Goal: Information Seeking & Learning: Learn about a topic

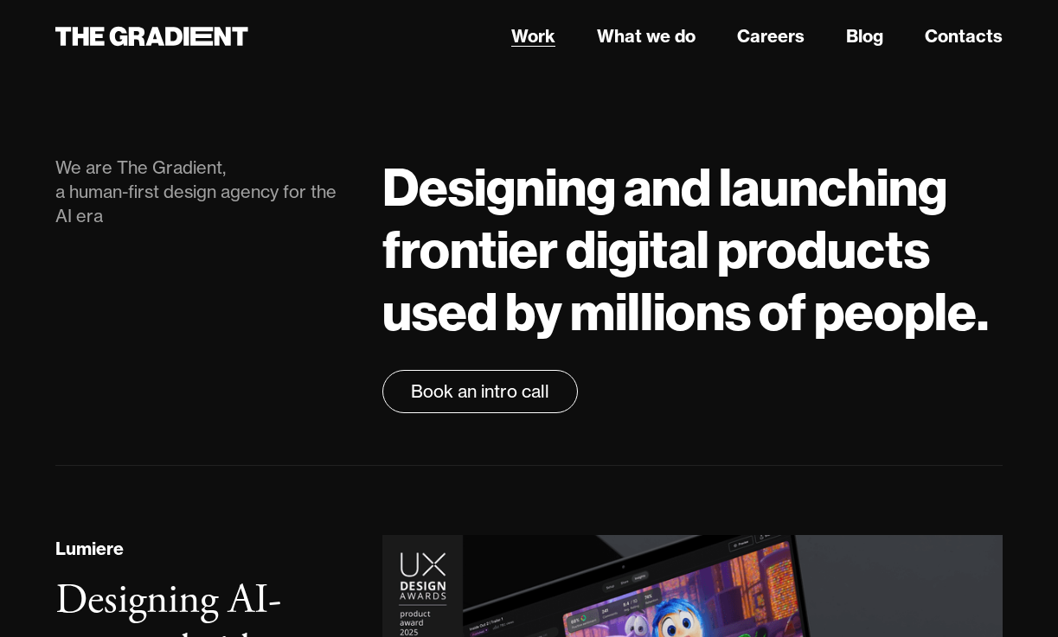
click at [540, 41] on link "Work" at bounding box center [533, 36] width 44 height 26
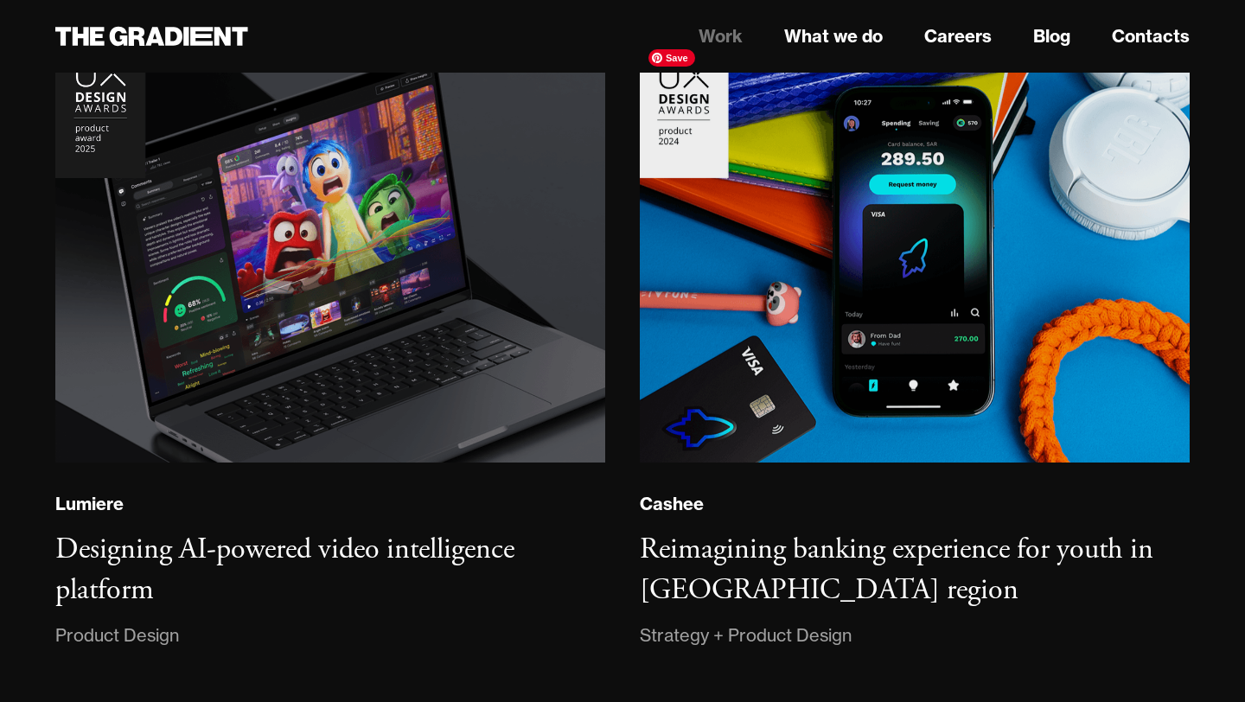
scroll to position [332, 0]
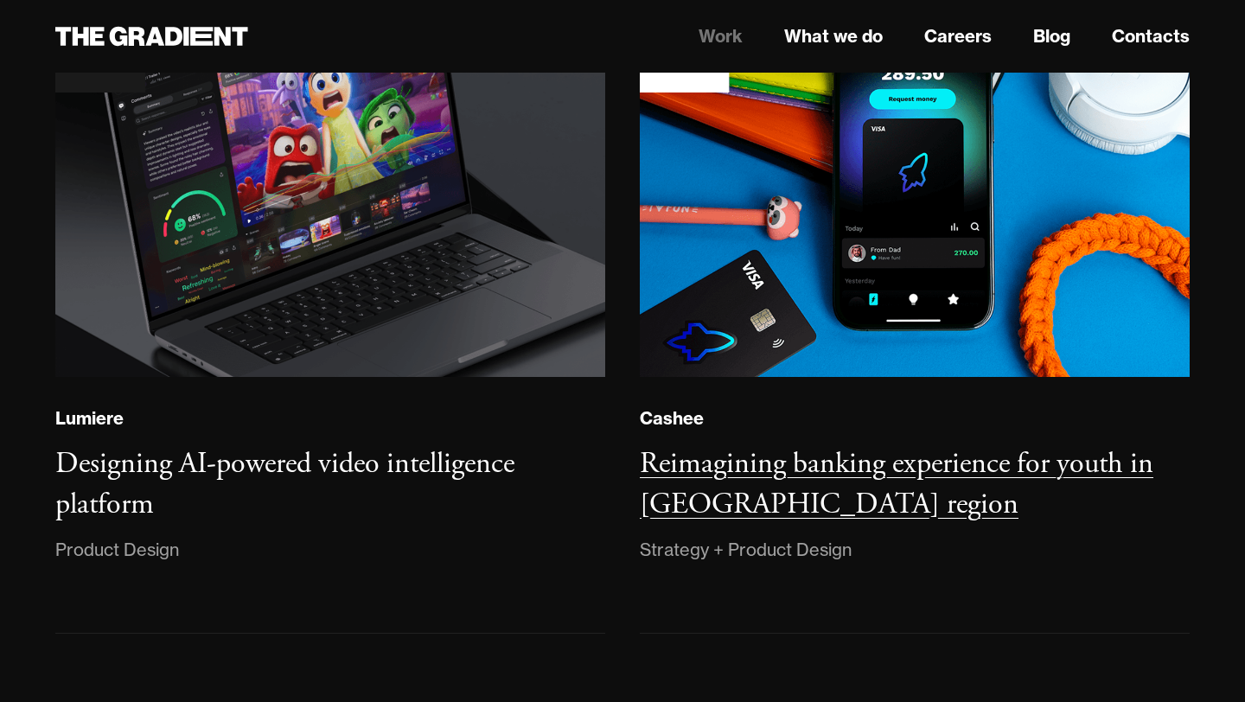
click at [765, 456] on h3 "Reimagining banking experience for youth in [GEOGRAPHIC_DATA] region" at bounding box center [897, 484] width 514 height 79
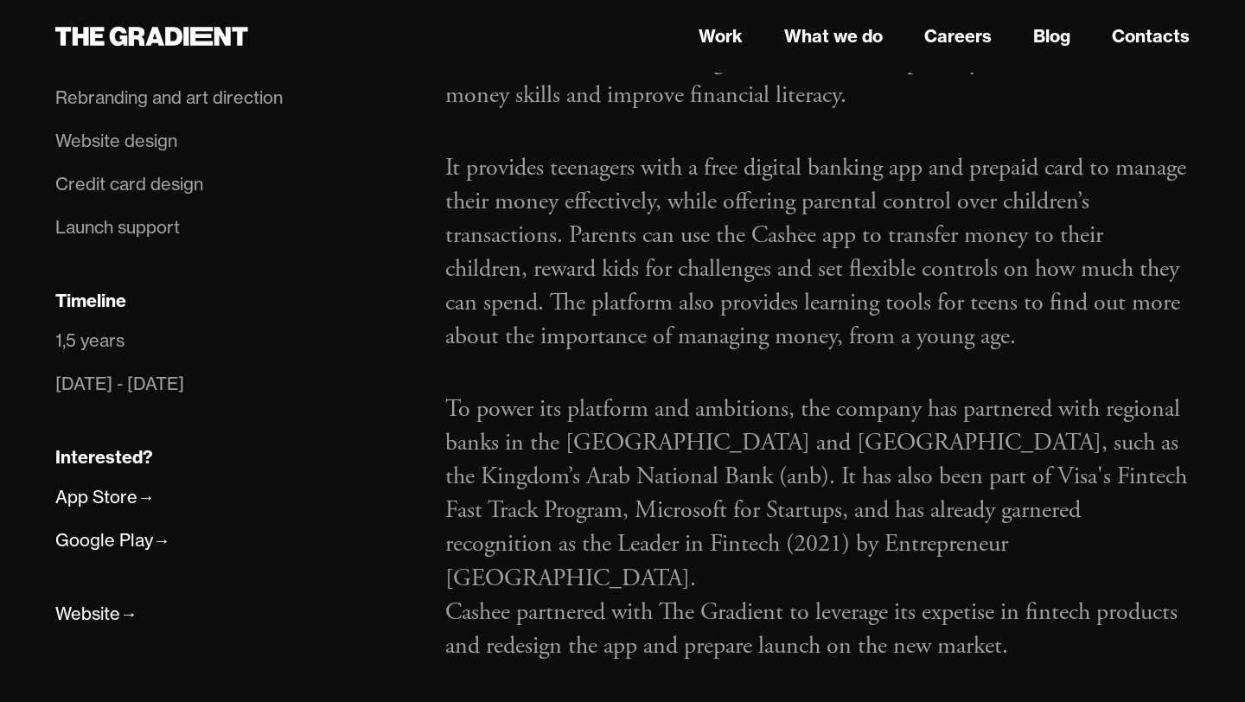
scroll to position [1436, 0]
